Goal: Information Seeking & Learning: Learn about a topic

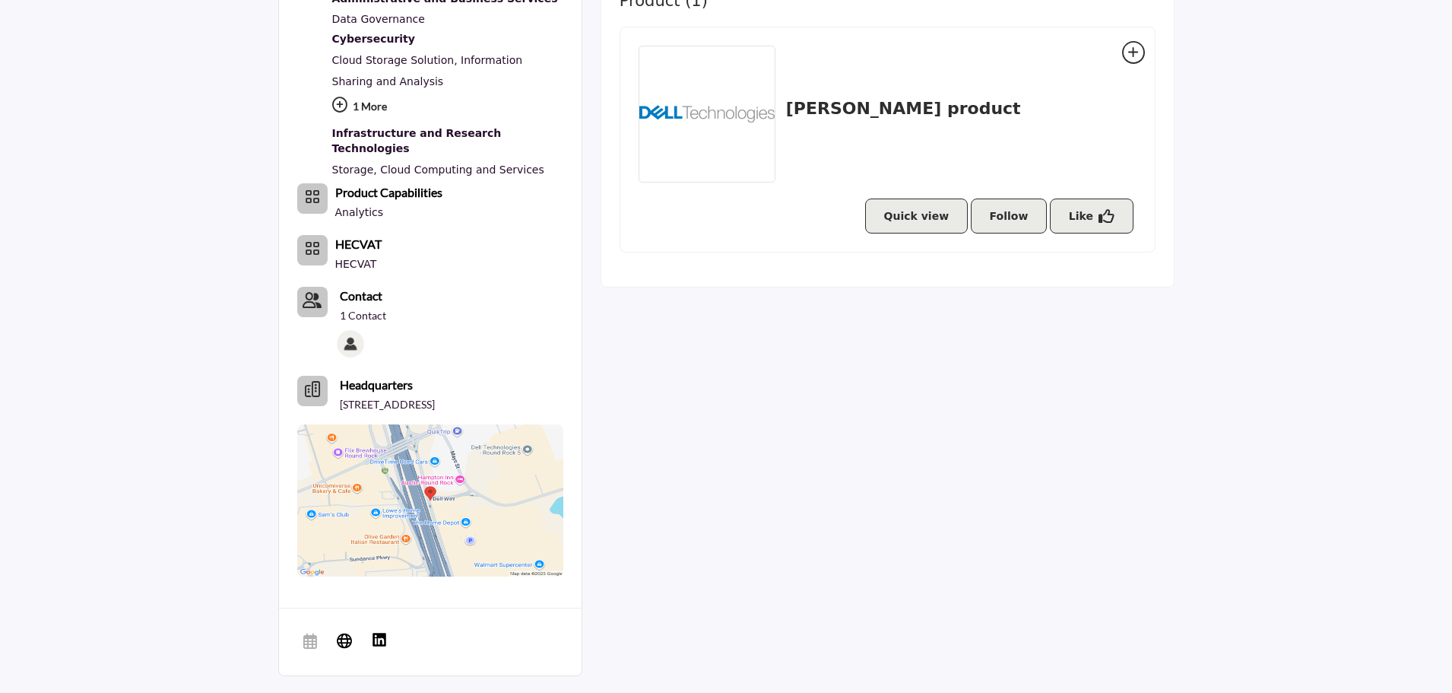
scroll to position [608, 0]
click at [358, 236] on b "HECVAT" at bounding box center [358, 243] width 46 height 14
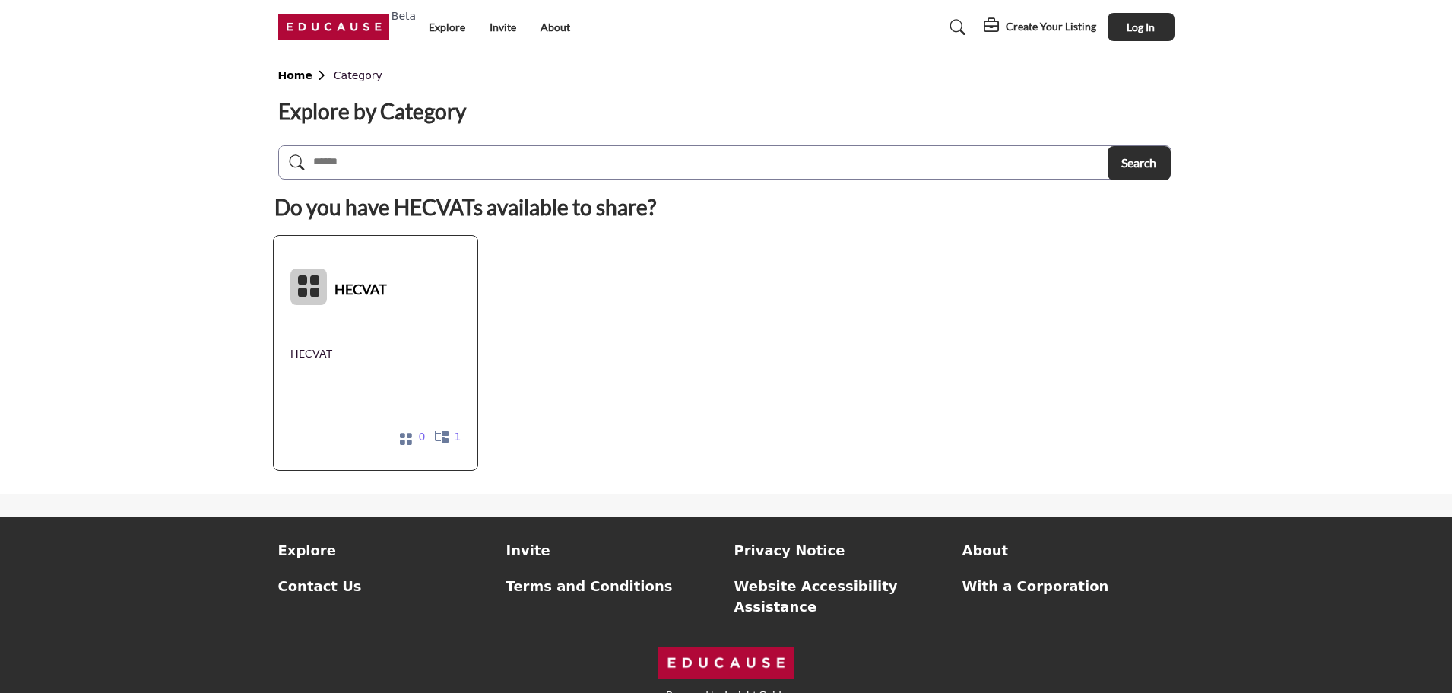
click at [355, 288] on b "HECVAT" at bounding box center [361, 286] width 52 height 68
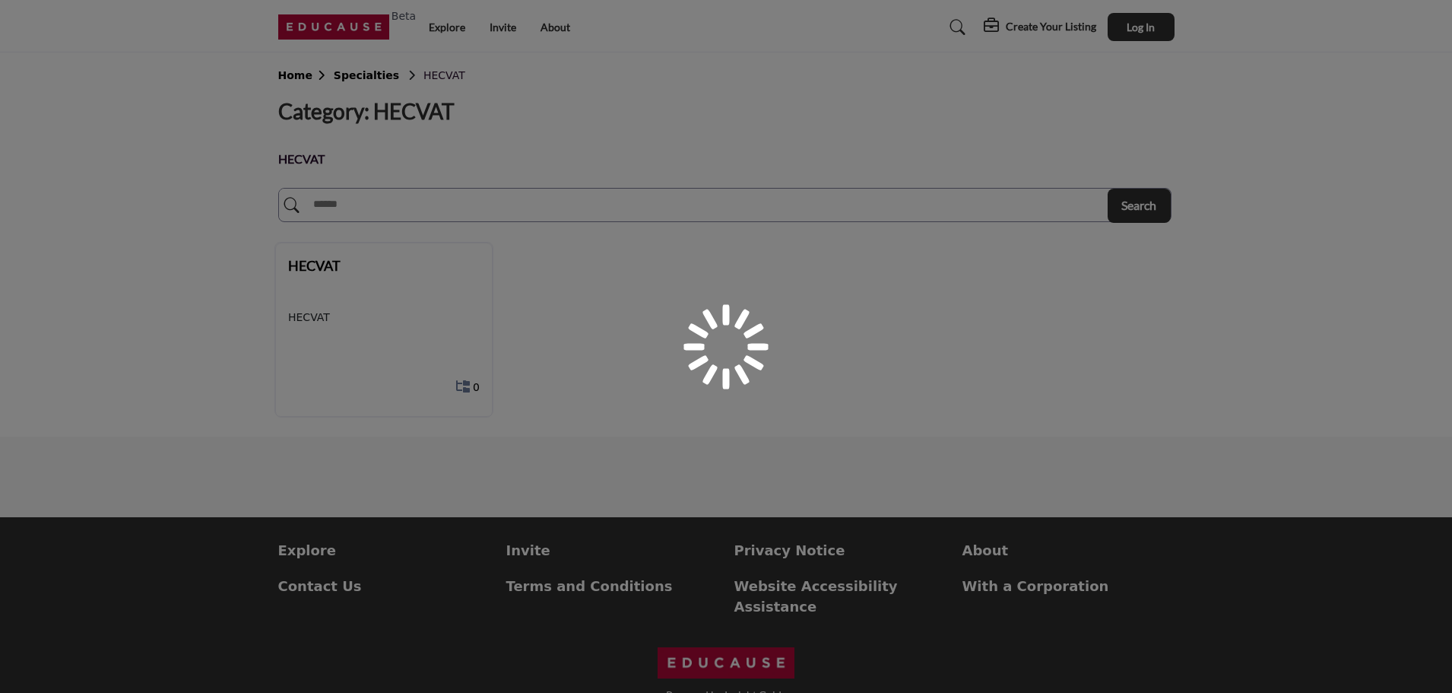
click at [312, 318] on p "HECVAT" at bounding box center [384, 317] width 192 height 16
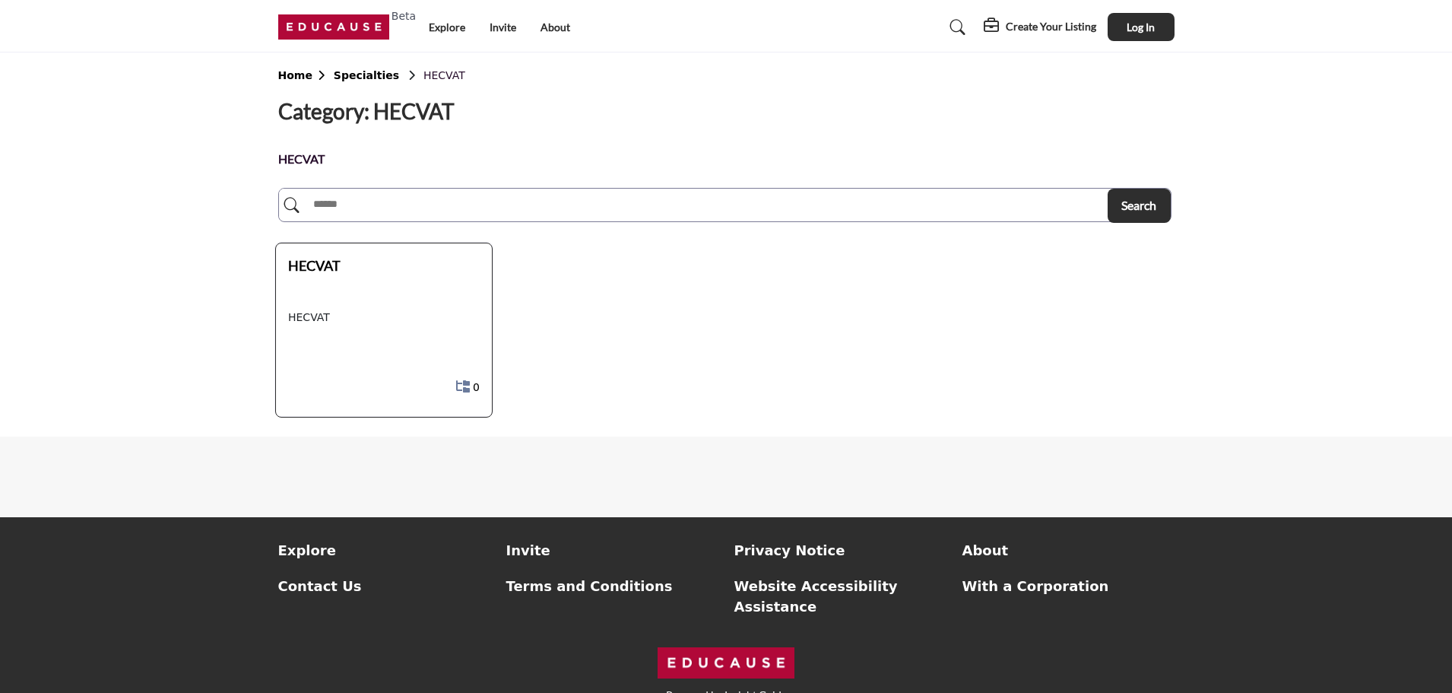
click at [313, 279] on div "HECVAT" at bounding box center [377, 276] width 178 height 42
click at [316, 277] on div "HECVAT" at bounding box center [377, 276] width 178 height 42
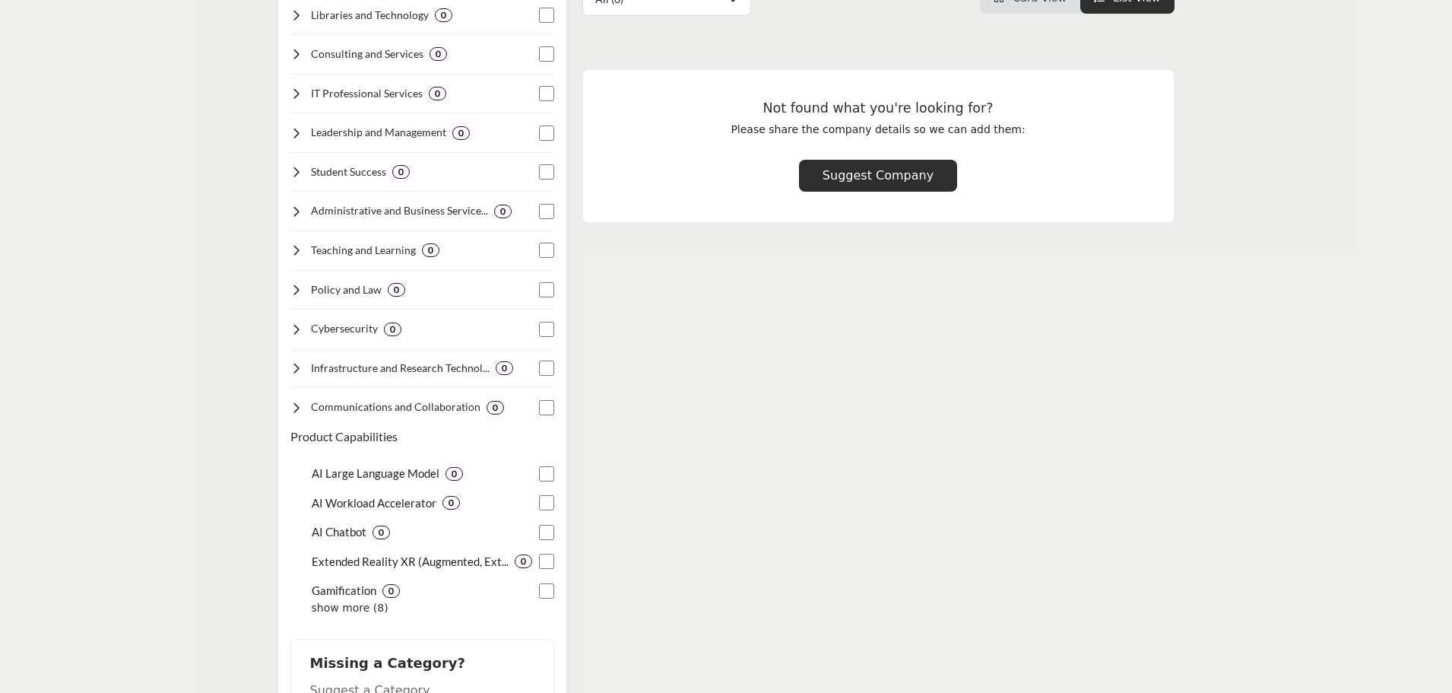
scroll to position [380, 0]
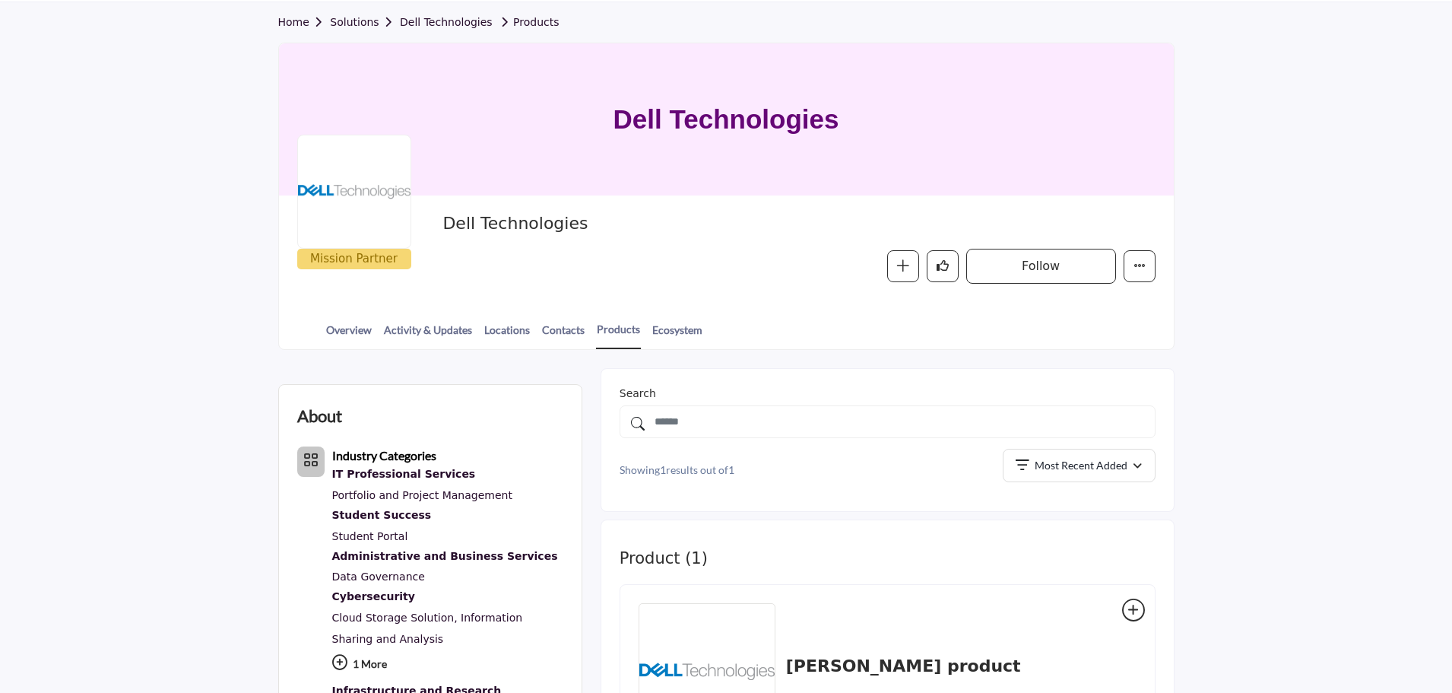
scroll to position [152, 0]
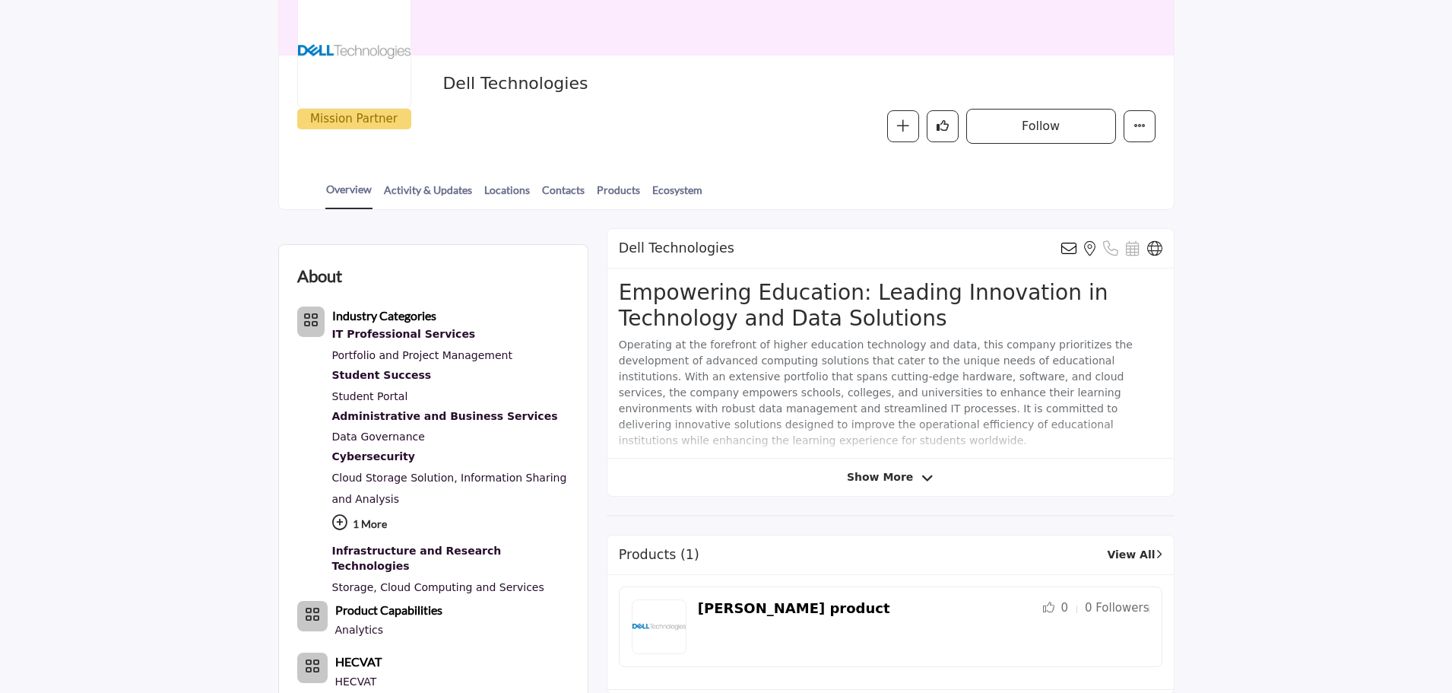
scroll to position [304, 0]
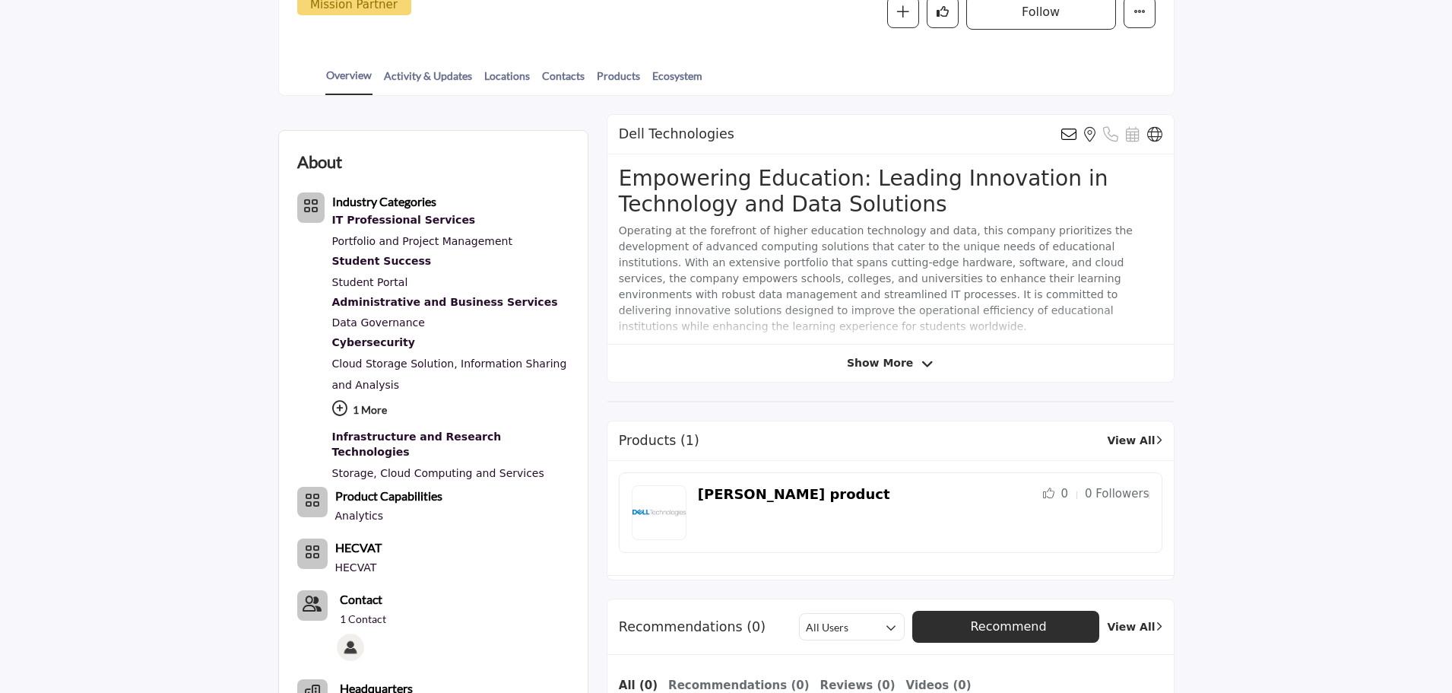
click at [359, 540] on b "HECVAT" at bounding box center [358, 547] width 46 height 14
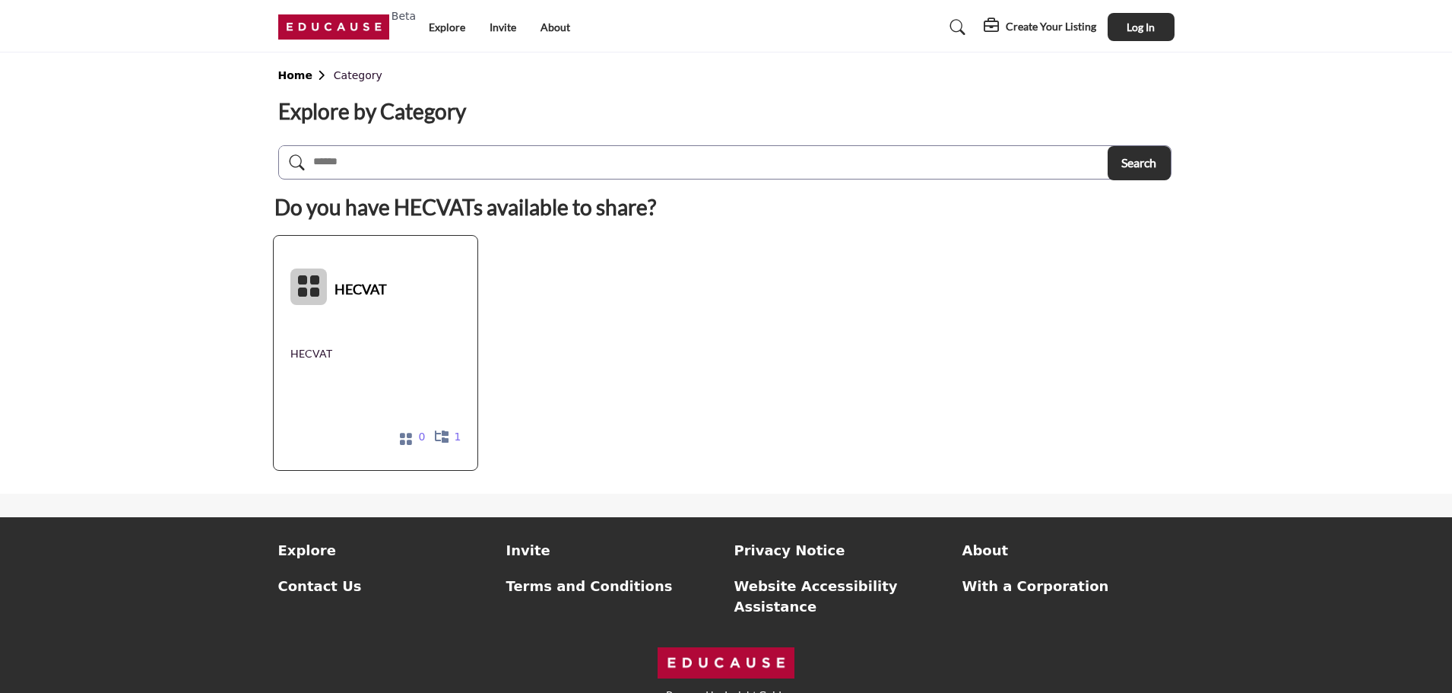
click at [301, 291] on icon at bounding box center [309, 286] width 24 height 24
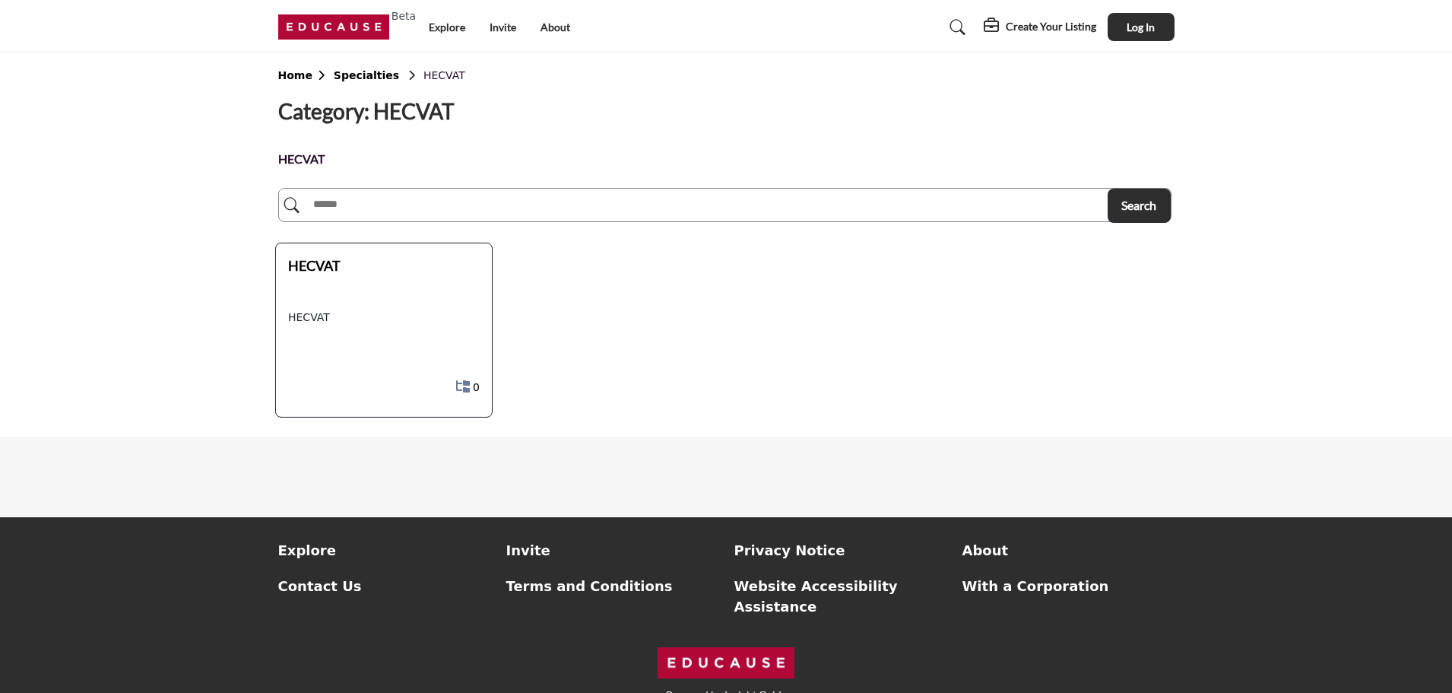
click at [468, 387] on icon at bounding box center [463, 386] width 14 height 12
